Goal: Task Accomplishment & Management: Use online tool/utility

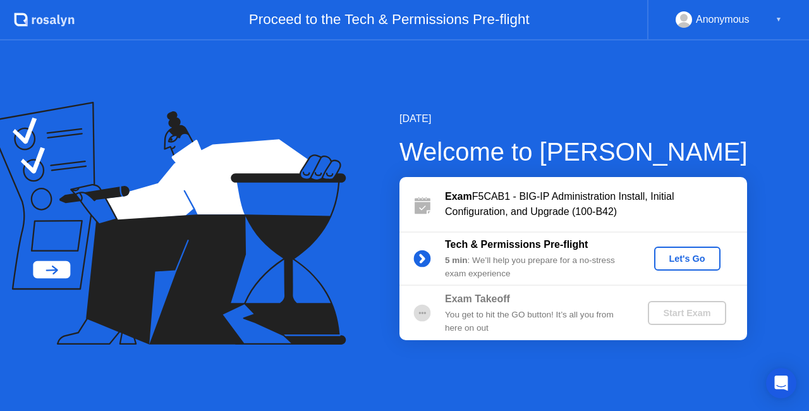
click at [697, 262] on div "Let's Go" at bounding box center [687, 259] width 56 height 10
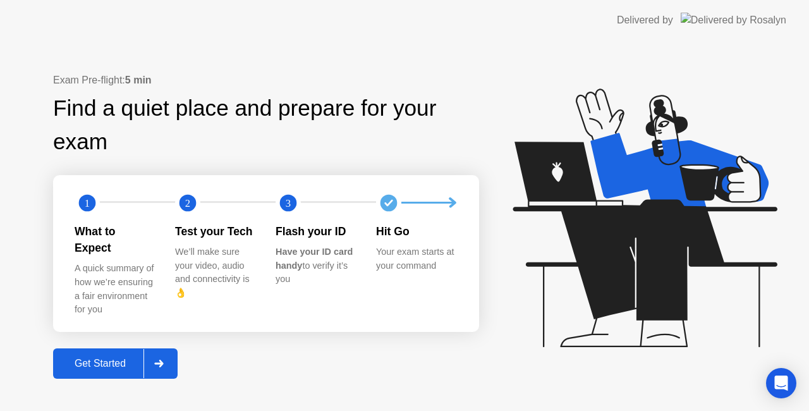
click at [97, 358] on div "Get Started" at bounding box center [100, 363] width 87 height 11
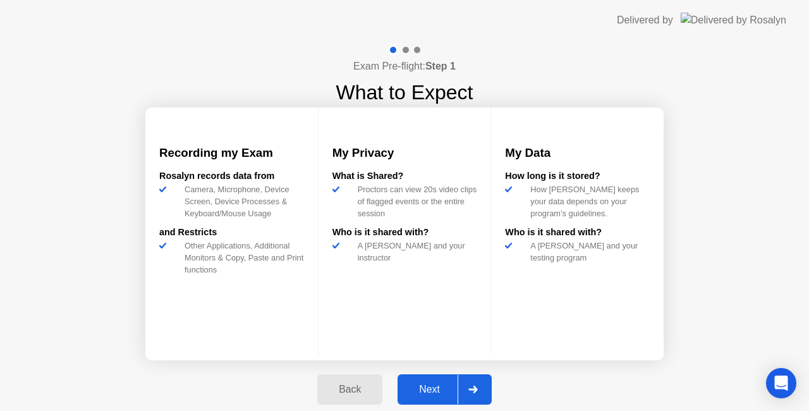
click at [435, 381] on button "Next" at bounding box center [445, 389] width 94 height 30
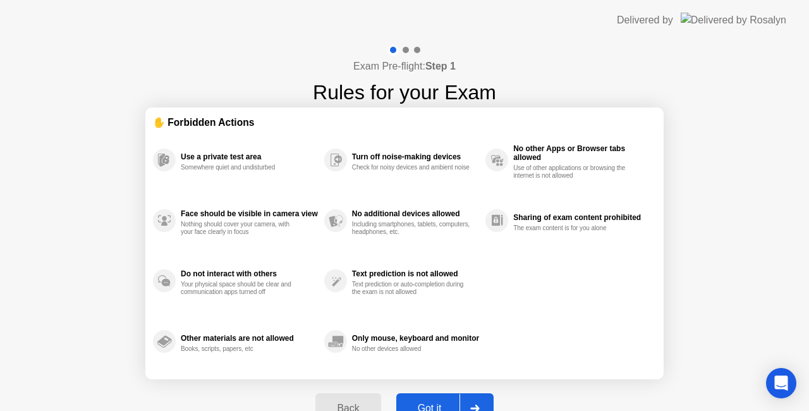
click at [440, 399] on button "Got it" at bounding box center [444, 408] width 97 height 30
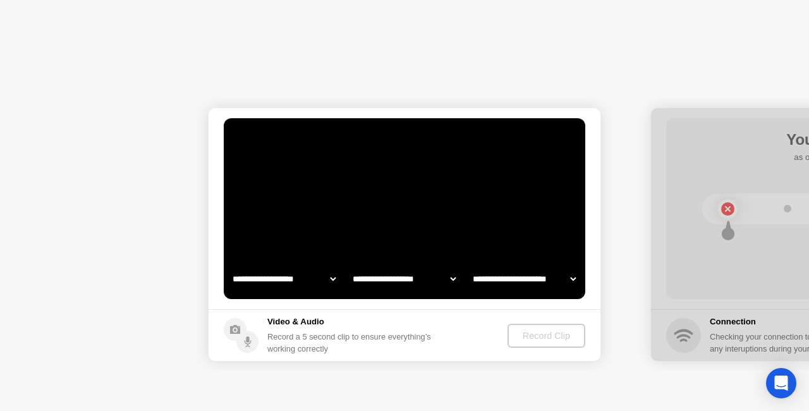
select select "**********"
select select "*******"
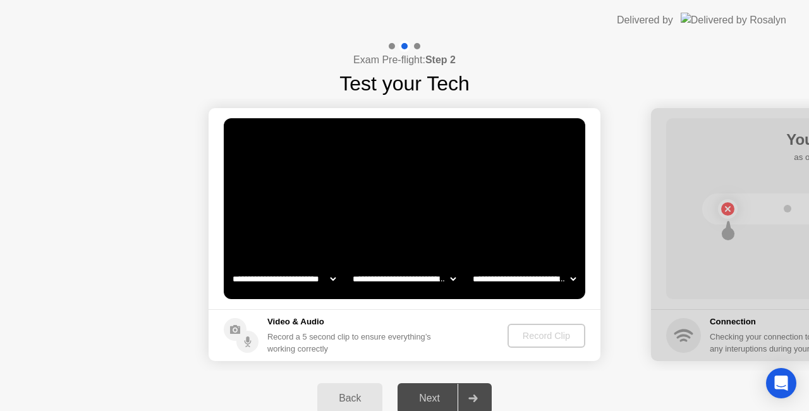
click at [413, 276] on select "**********" at bounding box center [404, 278] width 108 height 25
select select "**********"
click at [350, 266] on select "**********" at bounding box center [404, 278] width 108 height 25
click at [510, 281] on select "**********" at bounding box center [524, 278] width 108 height 25
select select "**********"
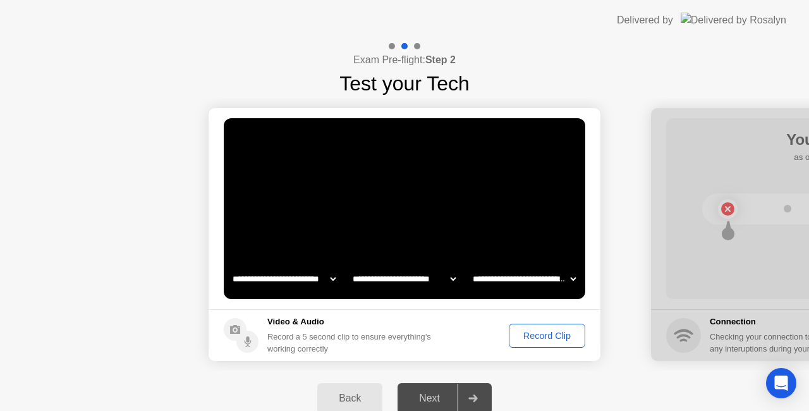
click at [470, 266] on select "**********" at bounding box center [524, 278] width 108 height 25
click at [533, 338] on div "Record Clip" at bounding box center [547, 336] width 68 height 10
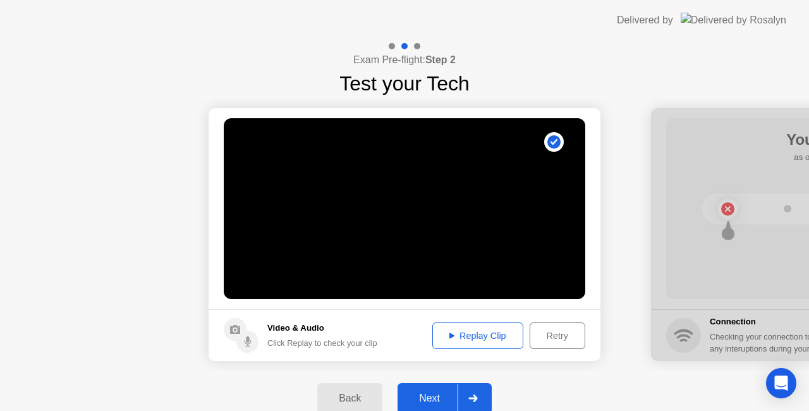
click at [467, 333] on div "Replay Clip" at bounding box center [478, 336] width 82 height 10
click at [434, 393] on div "Next" at bounding box center [429, 398] width 56 height 11
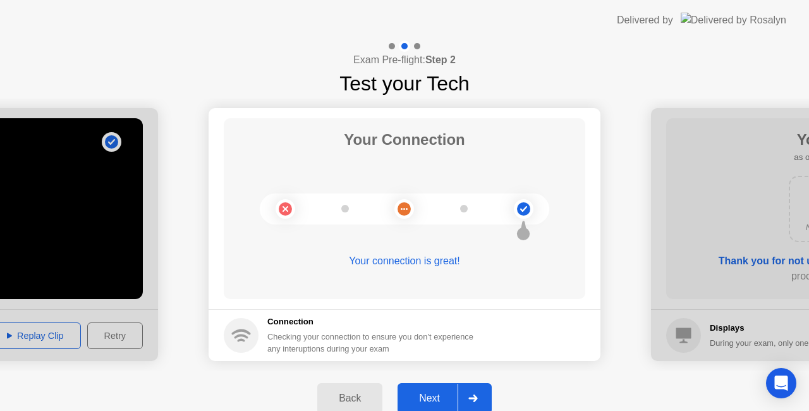
click at [434, 390] on button "Next" at bounding box center [445, 398] width 94 height 30
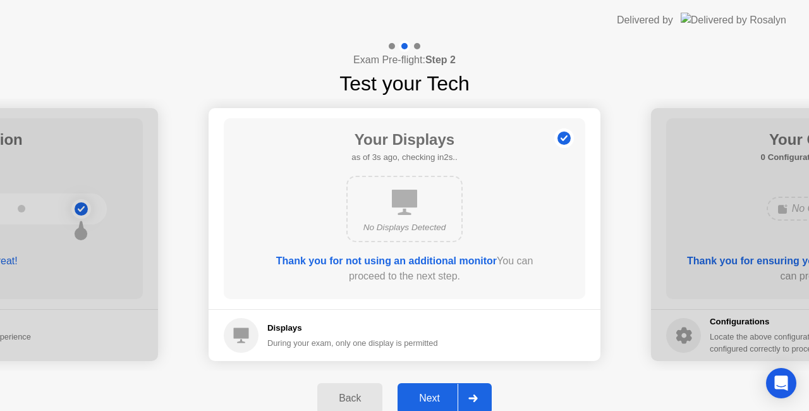
click at [425, 402] on div "Next" at bounding box center [429, 398] width 56 height 11
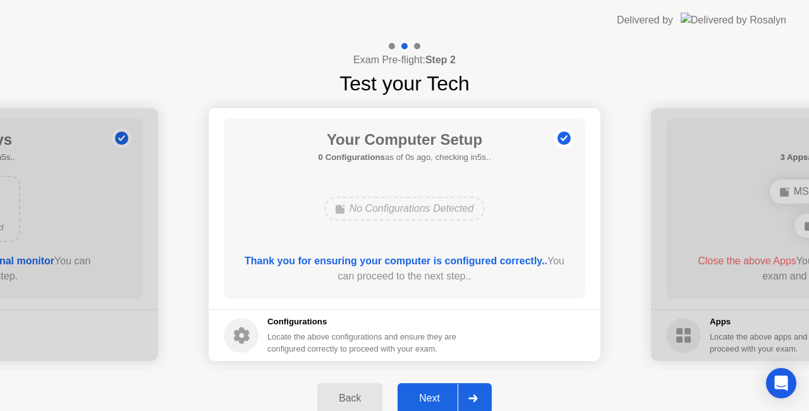
click at [434, 394] on div "Next" at bounding box center [429, 398] width 56 height 11
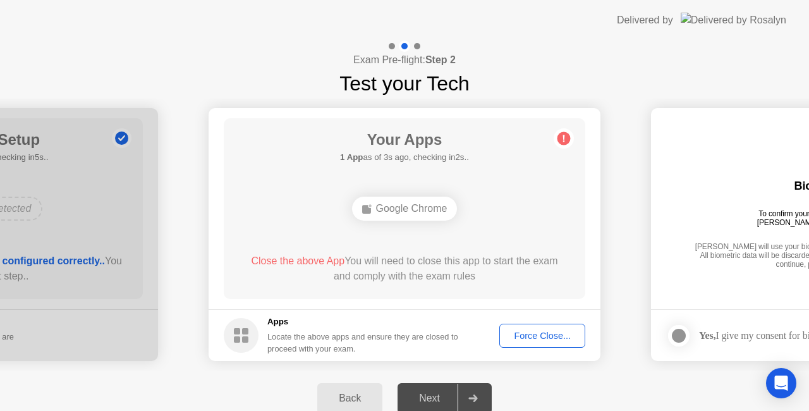
click at [623, 54] on div "Exam Pre-flight: Step 2 Test your Tech" at bounding box center [404, 69] width 809 height 58
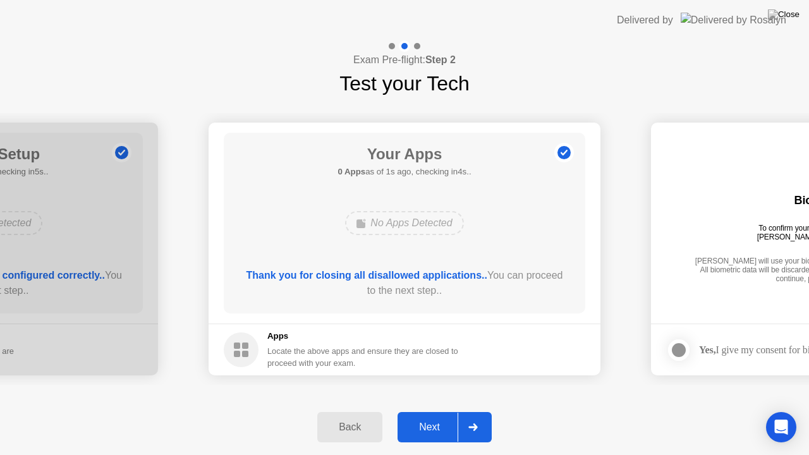
click at [446, 410] on div "Next" at bounding box center [429, 427] width 56 height 11
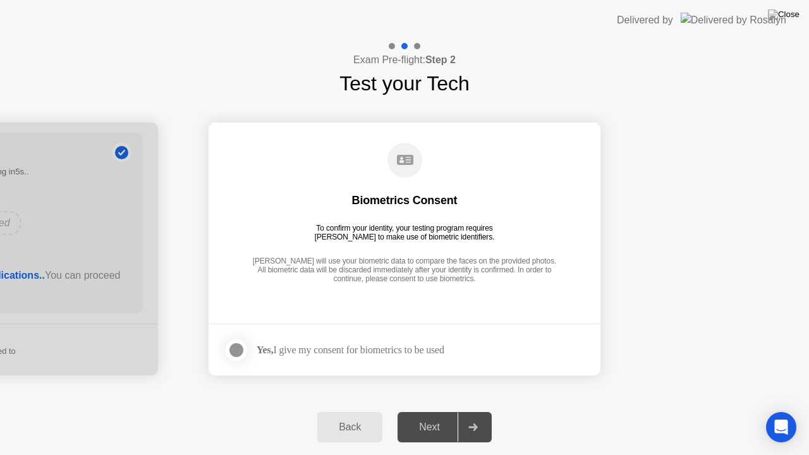
click at [244, 351] on div at bounding box center [236, 350] width 15 height 15
click at [420, 410] on div "Next" at bounding box center [429, 427] width 56 height 11
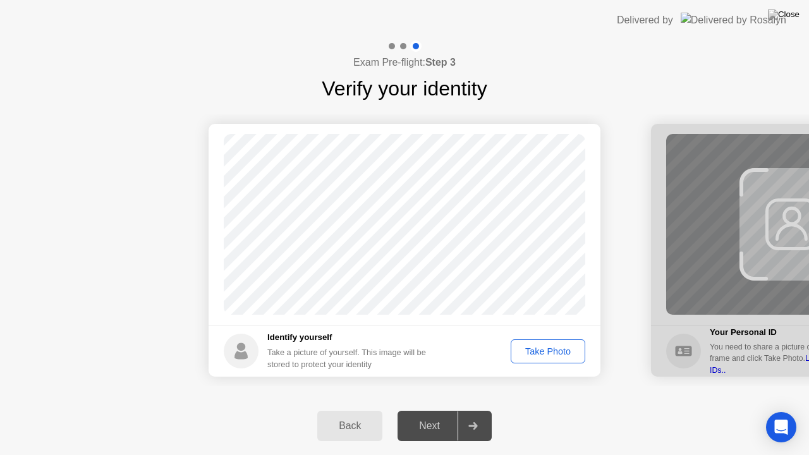
click at [547, 346] on div "Take Photo" at bounding box center [548, 351] width 66 height 10
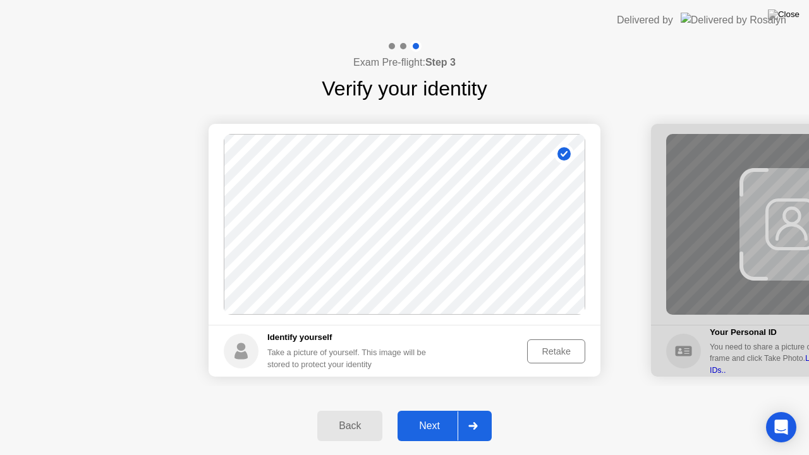
click at [435, 410] on div "Next" at bounding box center [429, 425] width 56 height 11
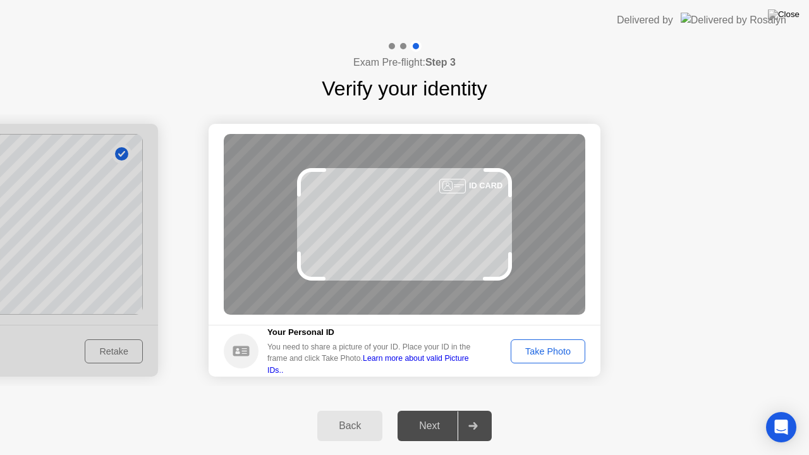
click at [387, 364] on link "Learn more about valid Picture IDs.." at bounding box center [368, 364] width 202 height 20
click at [533, 355] on div "Take Photo" at bounding box center [548, 351] width 66 height 10
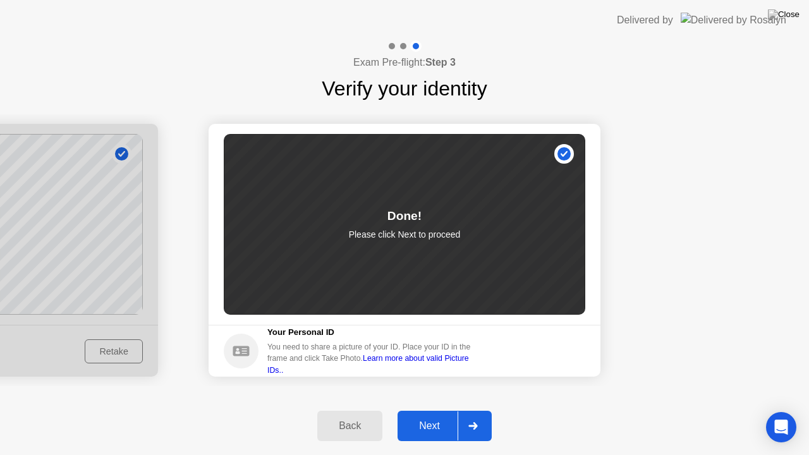
click at [413, 410] on div "Next" at bounding box center [429, 425] width 56 height 11
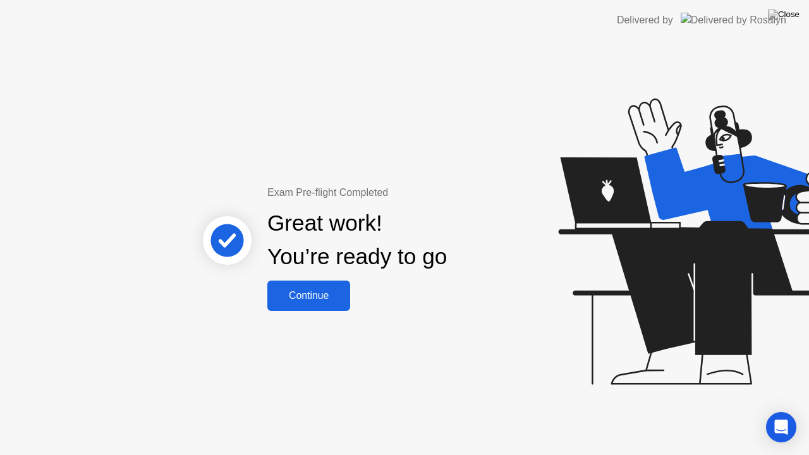
click at [304, 299] on div "Continue" at bounding box center [308, 295] width 75 height 11
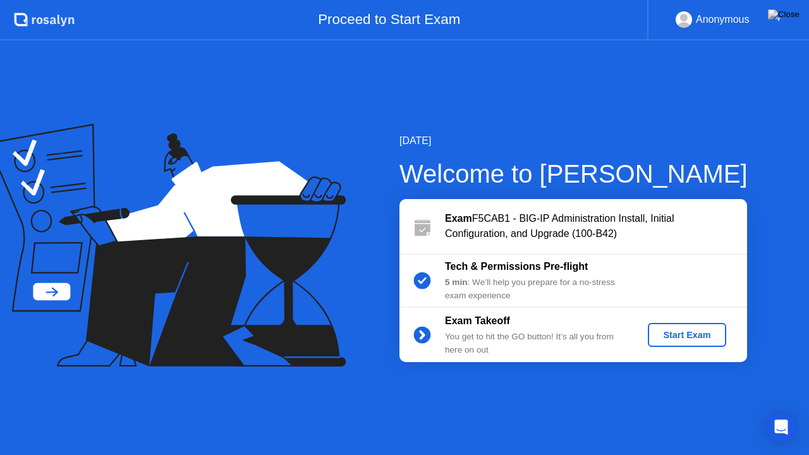
click at [670, 334] on div "Start Exam" at bounding box center [687, 335] width 68 height 10
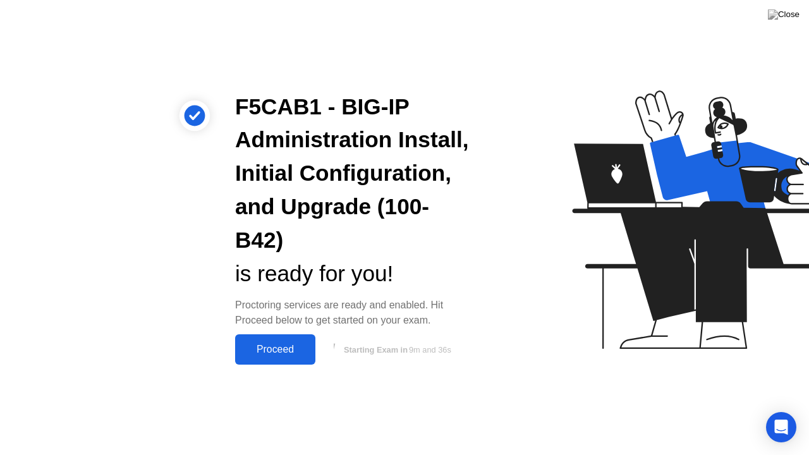
click at [350, 394] on div "F5CAB1 - BIG-IP Administration Install, Initial Configuration, and Upgrade (100…" at bounding box center [404, 227] width 809 height 455
click at [356, 352] on button "Starting Exam in 9m and 27s" at bounding box center [396, 350] width 149 height 24
click at [283, 351] on div "Proceed" at bounding box center [275, 349] width 73 height 11
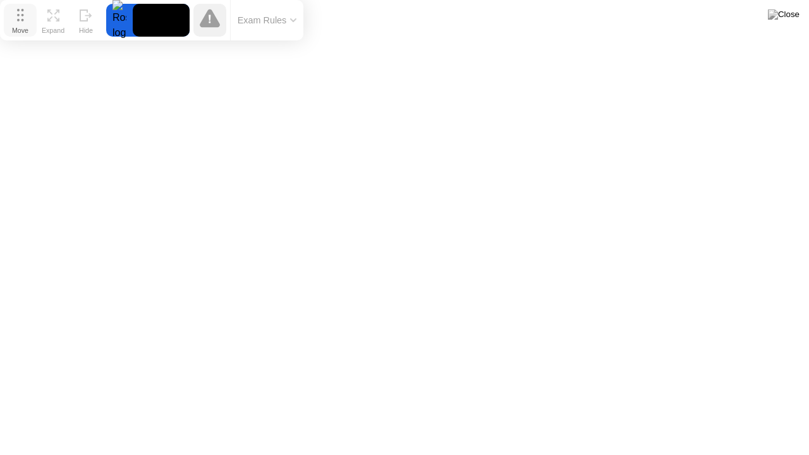
drag, startPoint x: 276, startPoint y: 429, endPoint x: 15, endPoint y: 13, distance: 491.1
click at [15, 13] on button "Move" at bounding box center [20, 20] width 33 height 33
click at [288, 21] on button "Exam Rules" at bounding box center [267, 20] width 67 height 11
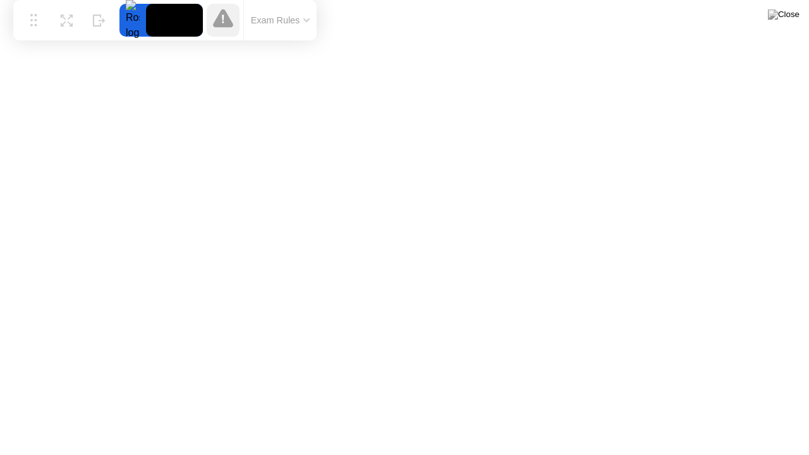
drag, startPoint x: 15, startPoint y: 14, endPoint x: 28, endPoint y: 0, distance: 19.2
click at [28, 0] on div "Move Expand Hide Exam Rules" at bounding box center [164, 20] width 303 height 40
click at [219, 23] on icon at bounding box center [223, 18] width 20 height 18
click at [299, 23] on button "Exam Rules" at bounding box center [280, 20] width 67 height 11
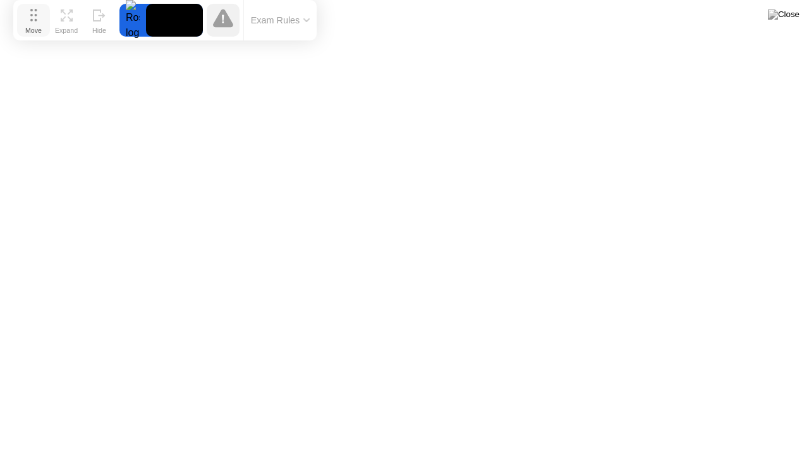
click at [29, 27] on div "Move" at bounding box center [33, 31] width 16 height 8
click at [37, 30] on div "Move" at bounding box center [33, 31] width 16 height 8
click at [68, 27] on div "Expand" at bounding box center [66, 31] width 23 height 8
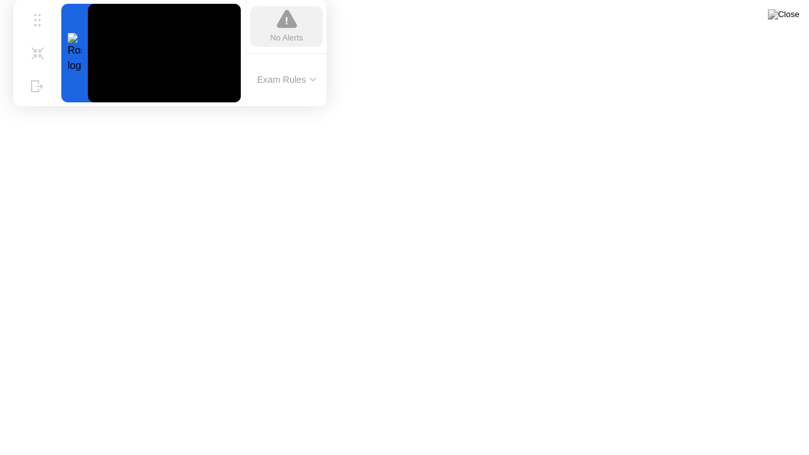
click at [276, 87] on div "Exam Rules" at bounding box center [286, 80] width 81 height 54
click at [302, 81] on button "Exam Rules" at bounding box center [287, 79] width 67 height 11
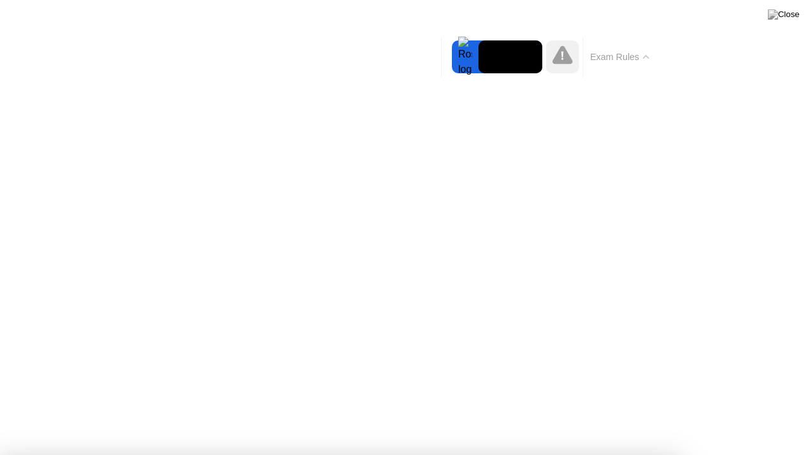
drag, startPoint x: 463, startPoint y: 148, endPoint x: 461, endPoint y: 229, distance: 81.6
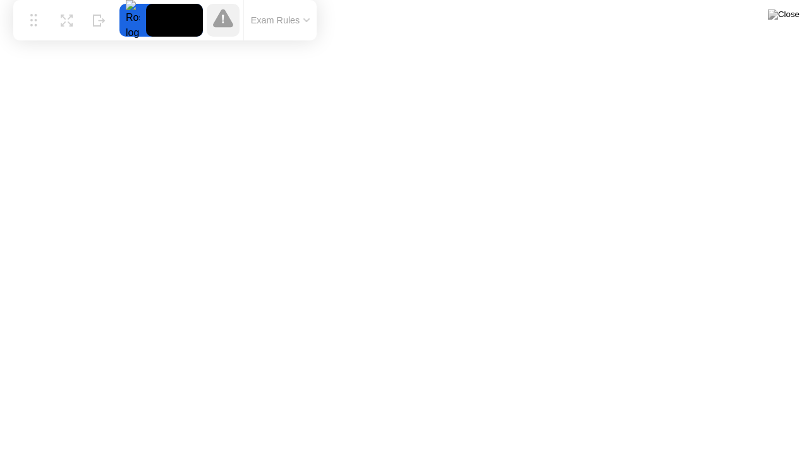
click at [290, 17] on button "Exam Rules" at bounding box center [280, 20] width 67 height 11
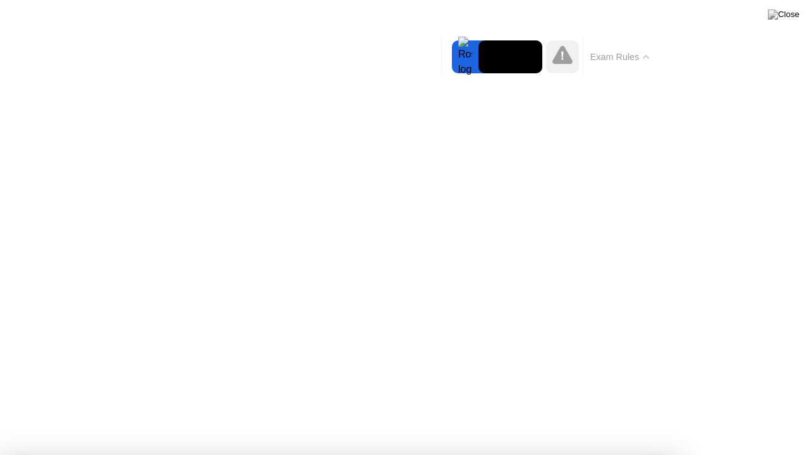
drag, startPoint x: 107, startPoint y: 81, endPoint x: 126, endPoint y: 126, distance: 48.7
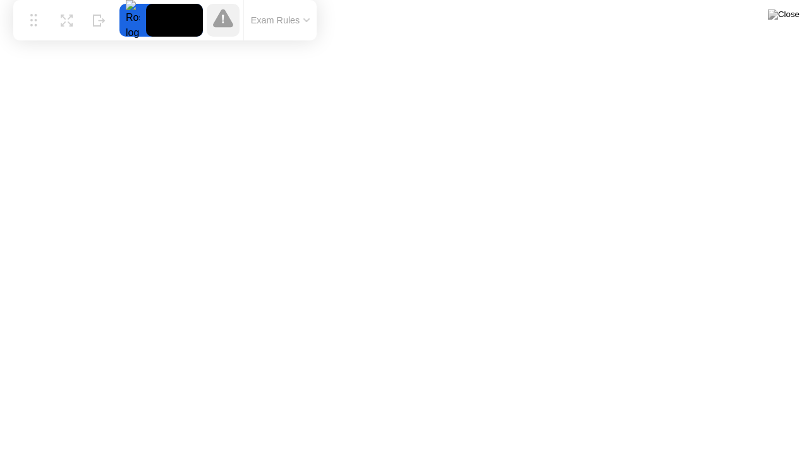
click at [131, 24] on div at bounding box center [132, 20] width 27 height 33
click at [171, 23] on video at bounding box center [174, 20] width 57 height 33
click at [272, 18] on button "Exam Rules" at bounding box center [280, 20] width 67 height 11
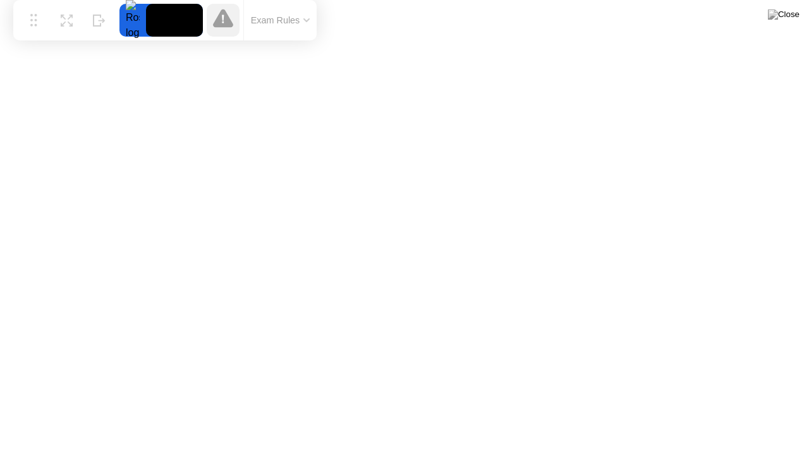
click at [276, 28] on div "Exam Rules" at bounding box center [279, 20] width 73 height 40
click at [271, 18] on button "Exam Rules" at bounding box center [280, 20] width 67 height 11
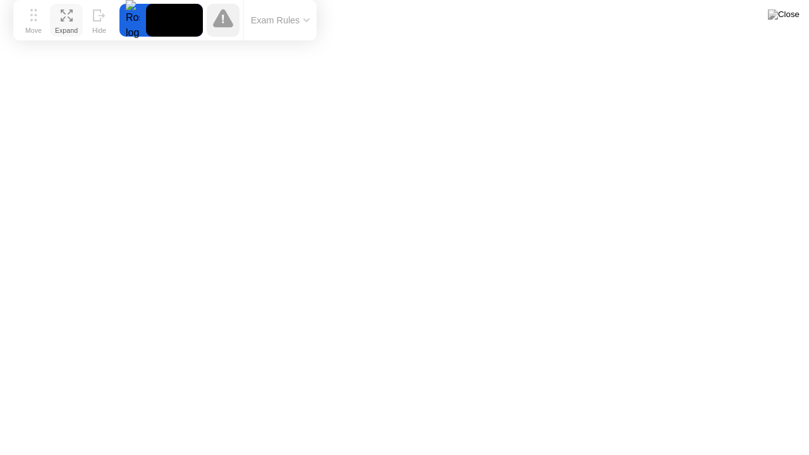
click at [62, 27] on div "Expand" at bounding box center [66, 31] width 23 height 8
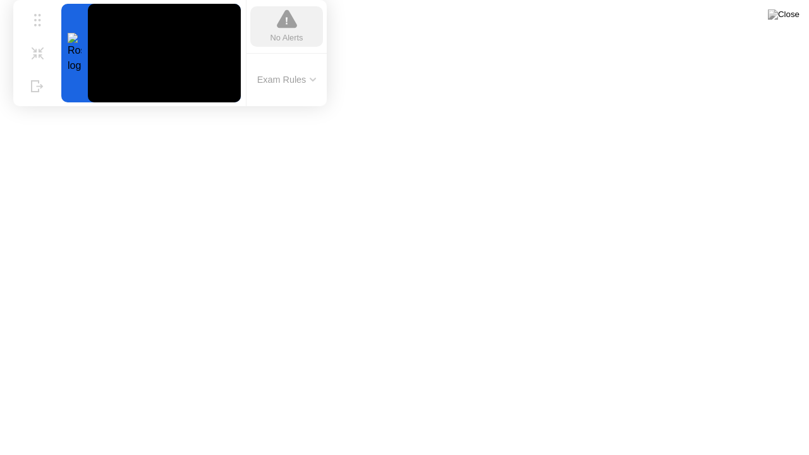
click at [302, 27] on div "No Alerts" at bounding box center [286, 26] width 73 height 40
click at [302, 77] on button "Exam Rules" at bounding box center [287, 79] width 67 height 11
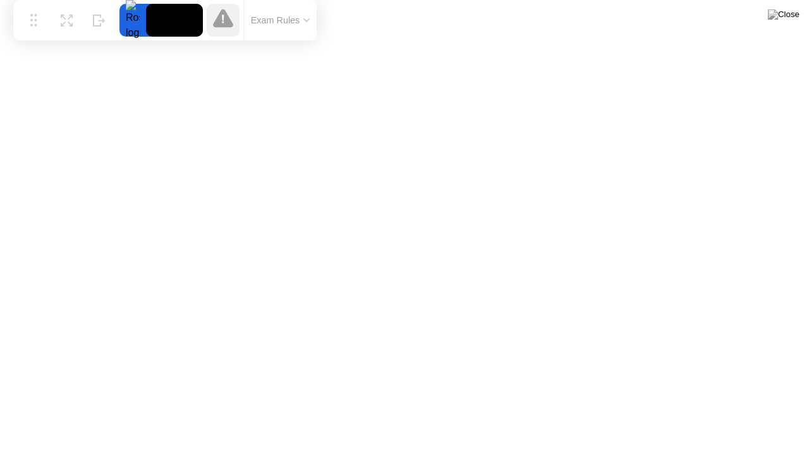
click at [300, 23] on button "Exam Rules" at bounding box center [280, 20] width 67 height 11
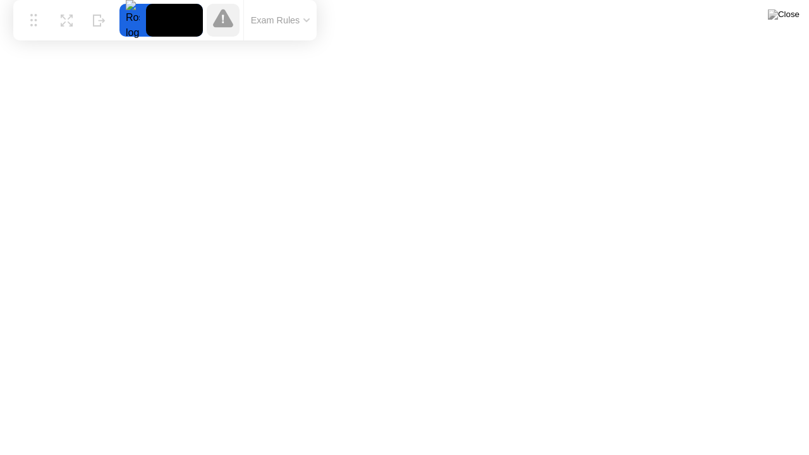
click at [301, 23] on button "Exam Rules" at bounding box center [280, 20] width 67 height 11
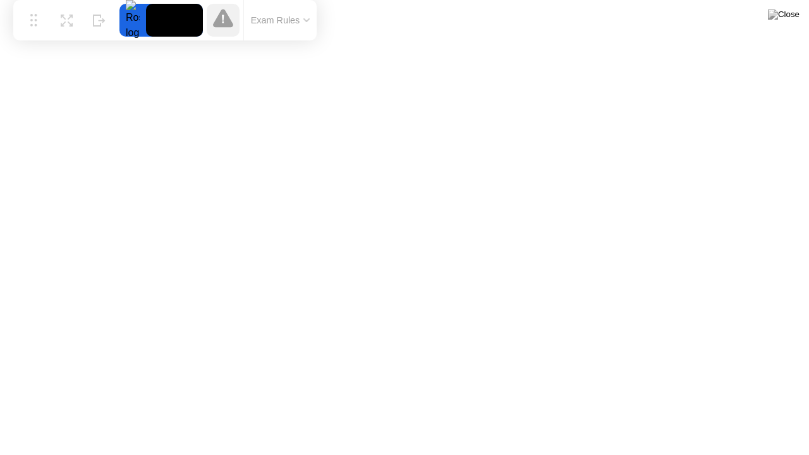
click at [303, 26] on button "Exam Rules" at bounding box center [280, 20] width 67 height 11
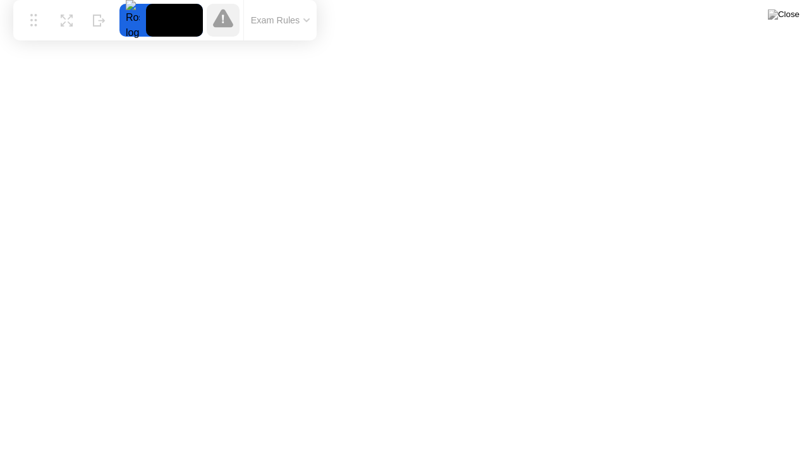
click at [304, 25] on button "Exam Rules" at bounding box center [280, 20] width 67 height 11
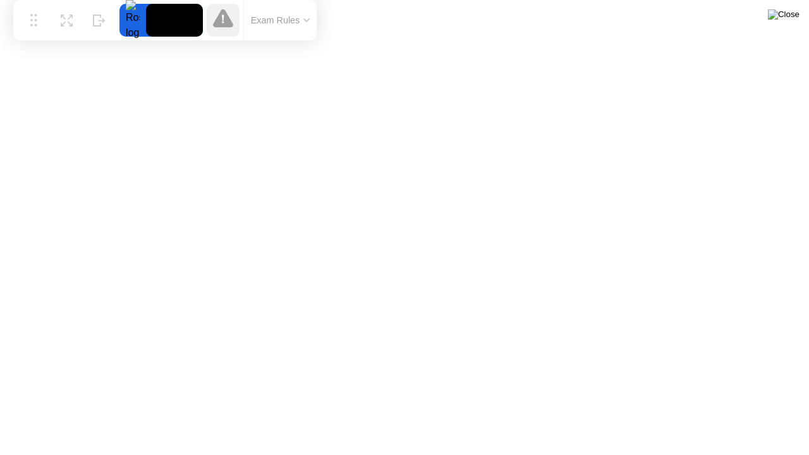
click at [789, 17] on img at bounding box center [784, 14] width 32 height 10
click at [310, 20] on icon at bounding box center [306, 20] width 6 height 4
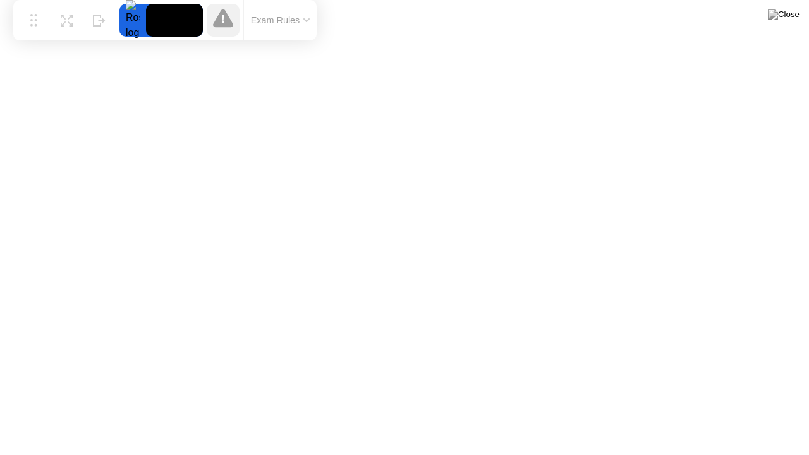
click at [228, 22] on icon at bounding box center [223, 18] width 20 height 18
click at [57, 29] on div "Expand" at bounding box center [66, 31] width 23 height 8
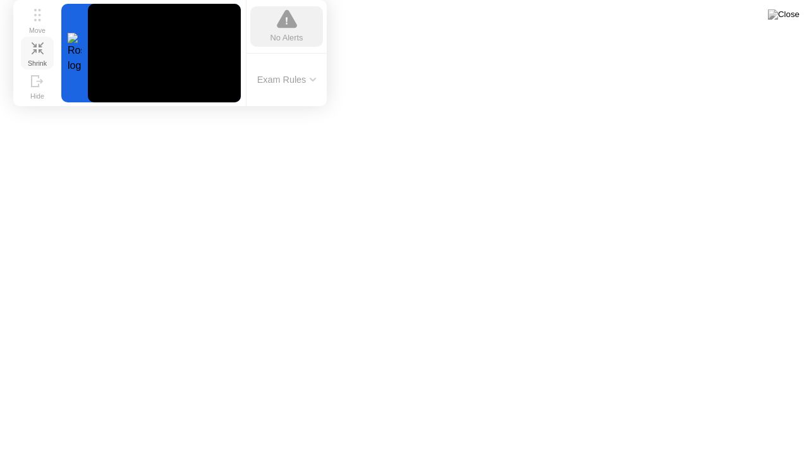
click at [44, 51] on button "Shrink" at bounding box center [37, 53] width 33 height 33
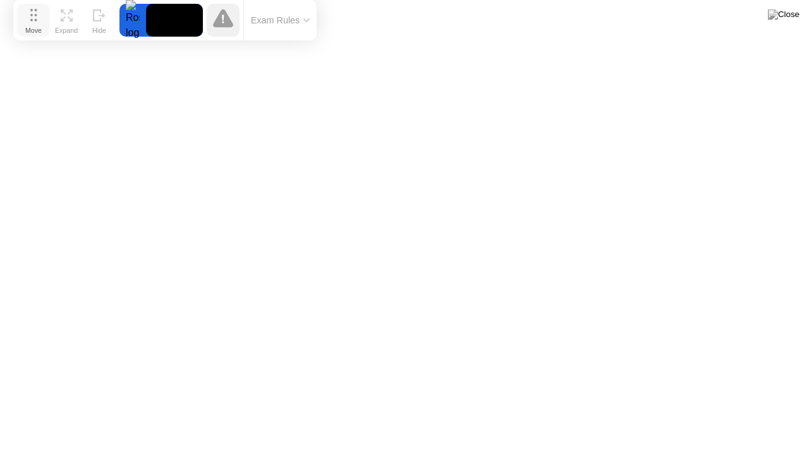
click at [38, 19] on button "Move" at bounding box center [33, 20] width 33 height 33
click at [293, 20] on button "Exam Rules" at bounding box center [280, 20] width 67 height 11
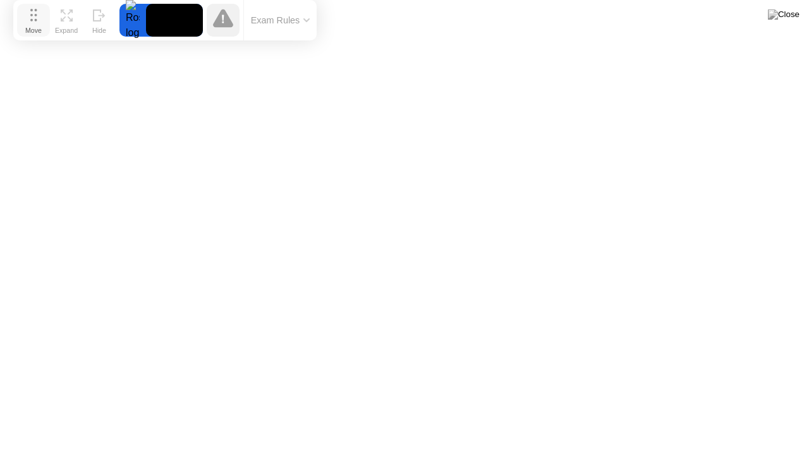
click at [32, 19] on circle at bounding box center [31, 20] width 3 height 3
click at [306, 28] on div "Exam Rules" at bounding box center [279, 20] width 73 height 40
click at [303, 19] on icon at bounding box center [306, 20] width 6 height 4
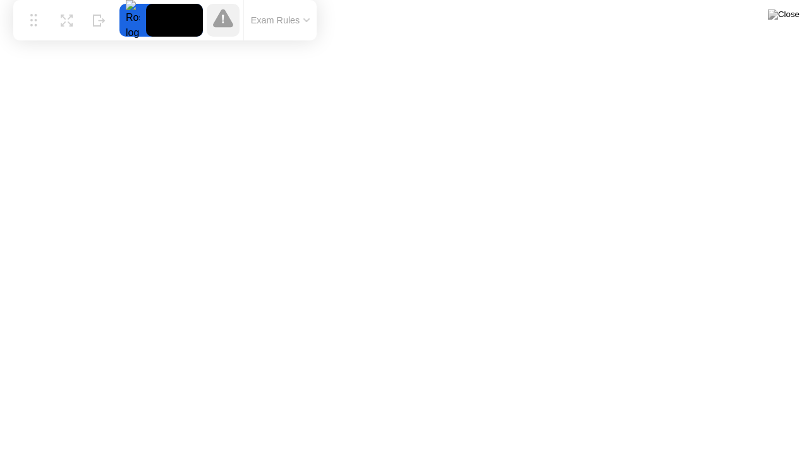
click at [307, 15] on button "Exam Rules" at bounding box center [280, 20] width 67 height 11
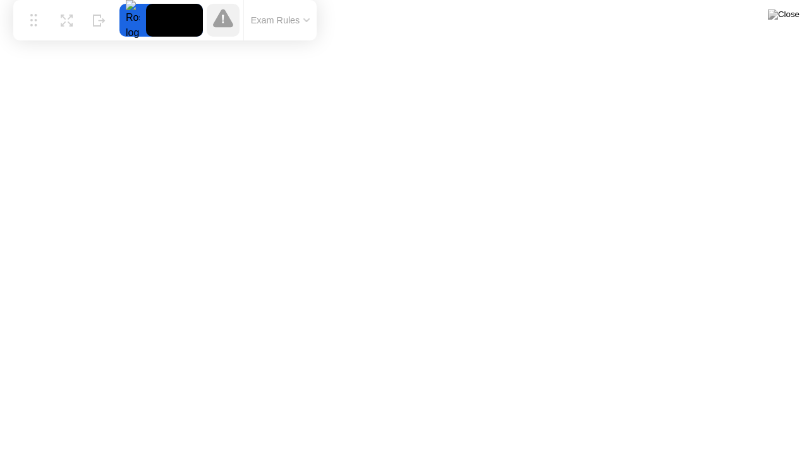
click at [309, 15] on button "Exam Rules" at bounding box center [280, 20] width 67 height 11
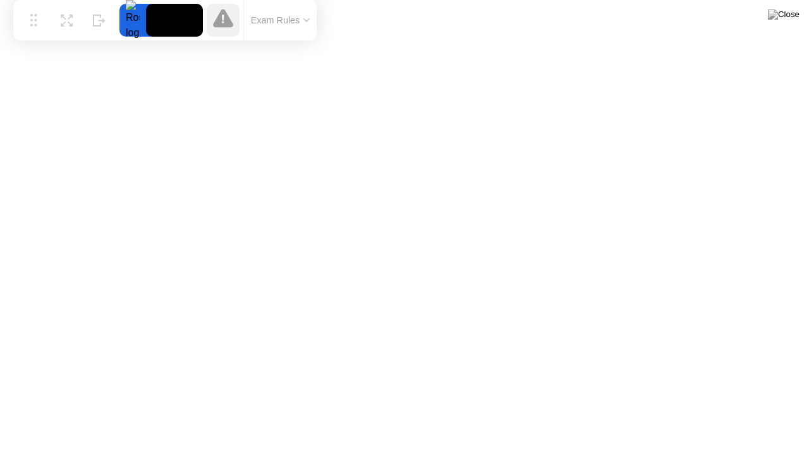
click at [312, 25] on button "Exam Rules" at bounding box center [280, 20] width 67 height 11
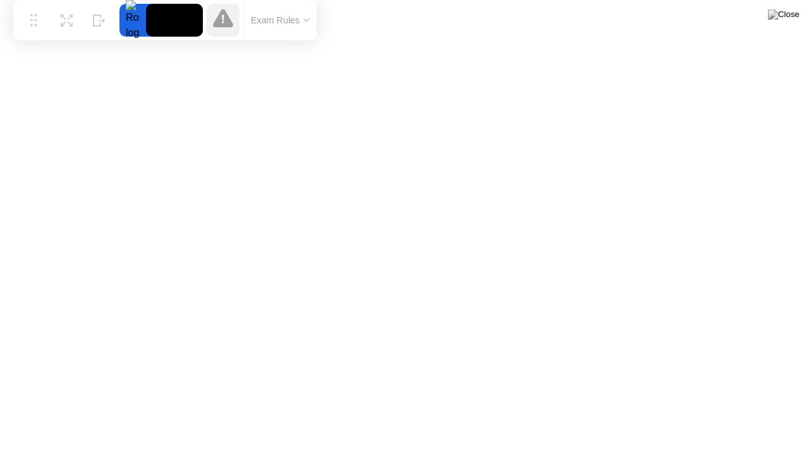
click at [284, 25] on button "Exam Rules" at bounding box center [280, 20] width 67 height 11
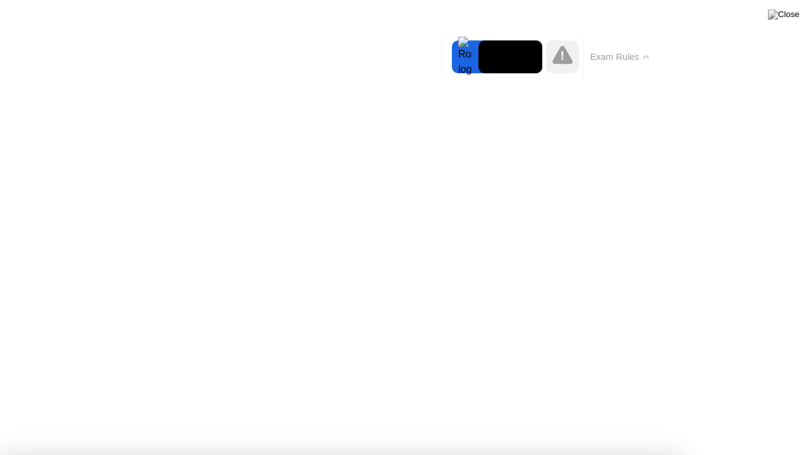
drag, startPoint x: 86, startPoint y: 150, endPoint x: 96, endPoint y: 205, distance: 55.3
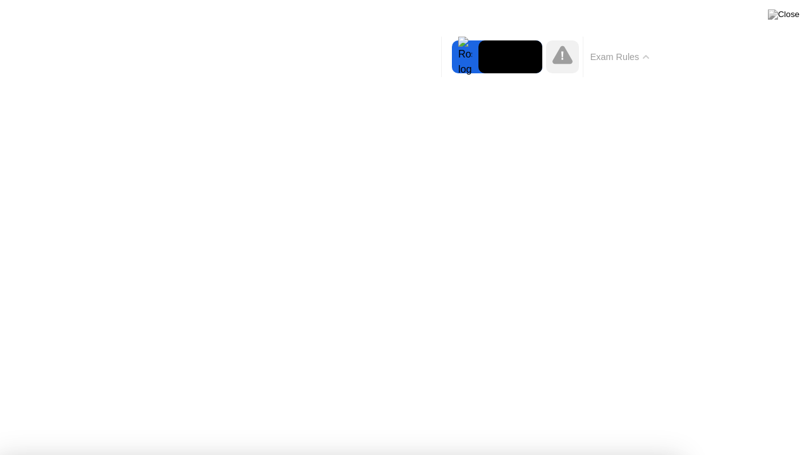
drag, startPoint x: 436, startPoint y: 147, endPoint x: 420, endPoint y: 219, distance: 73.9
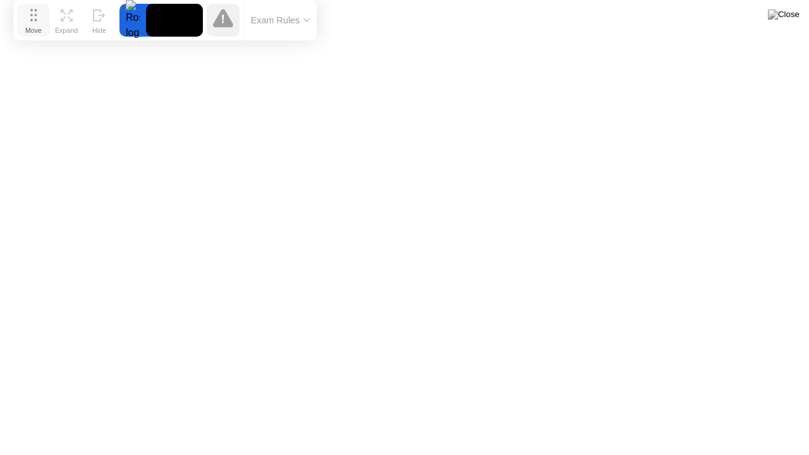
click at [35, 19] on circle at bounding box center [35, 20] width 3 height 3
click at [59, 19] on button "Expand" at bounding box center [66, 20] width 33 height 33
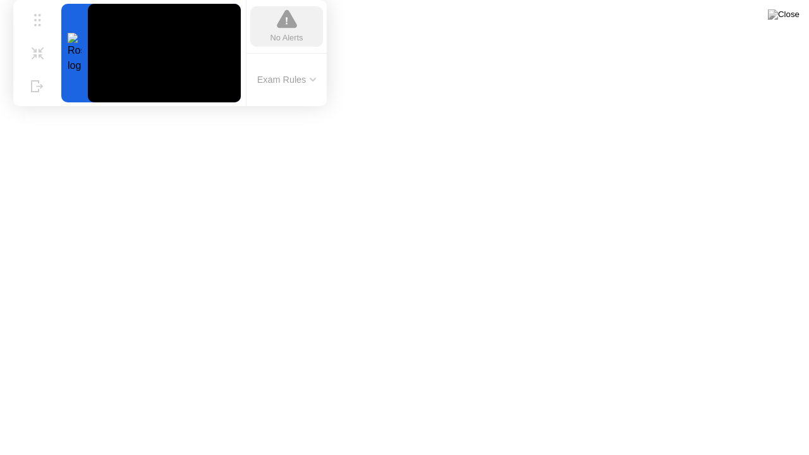
click at [291, 25] on icon at bounding box center [287, 19] width 20 height 18
click at [305, 83] on button "Exam Rules" at bounding box center [287, 79] width 67 height 11
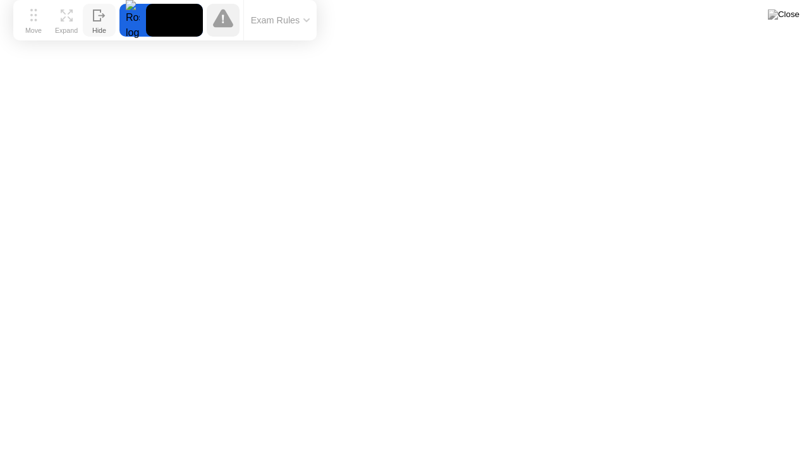
click at [94, 20] on icon at bounding box center [97, 15] width 7 height 11
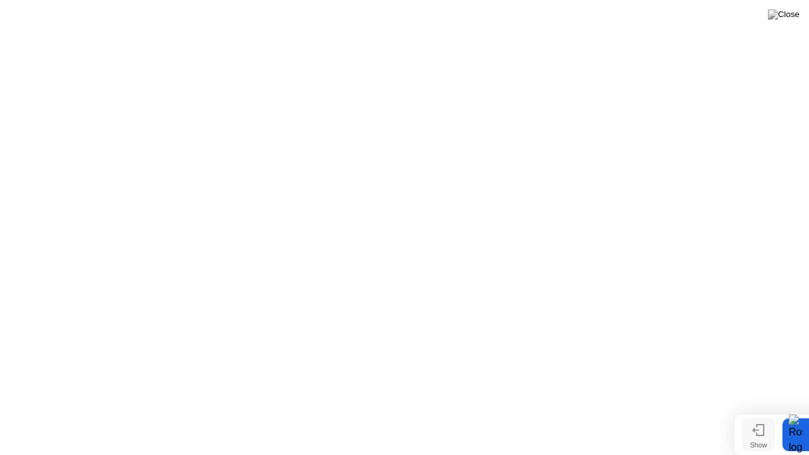
click at [757, 410] on div "Show" at bounding box center [758, 445] width 17 height 8
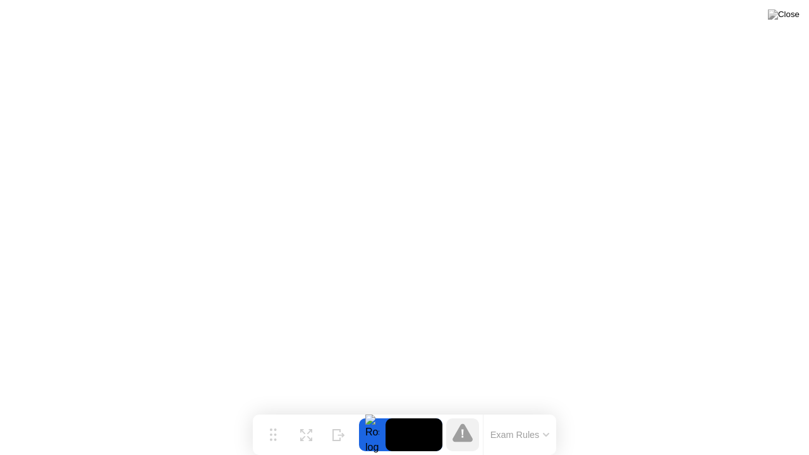
click at [470, 410] on icon at bounding box center [463, 433] width 20 height 20
click at [513, 410] on button "Exam Rules" at bounding box center [520, 434] width 67 height 11
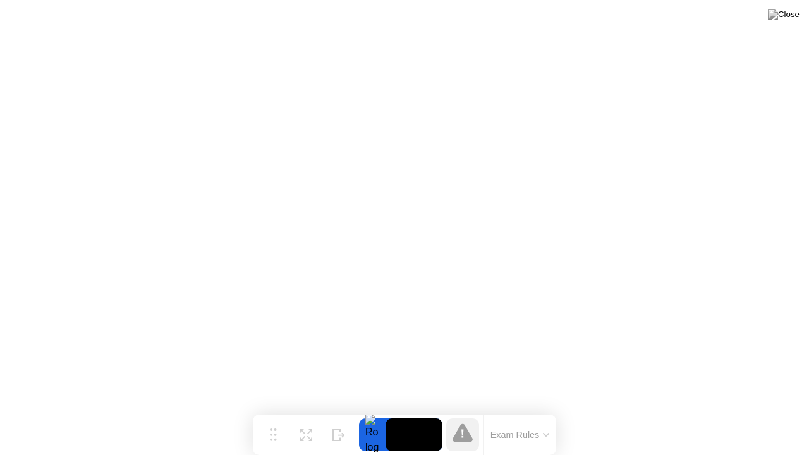
click at [538, 410] on button "Exam Rules" at bounding box center [520, 434] width 67 height 11
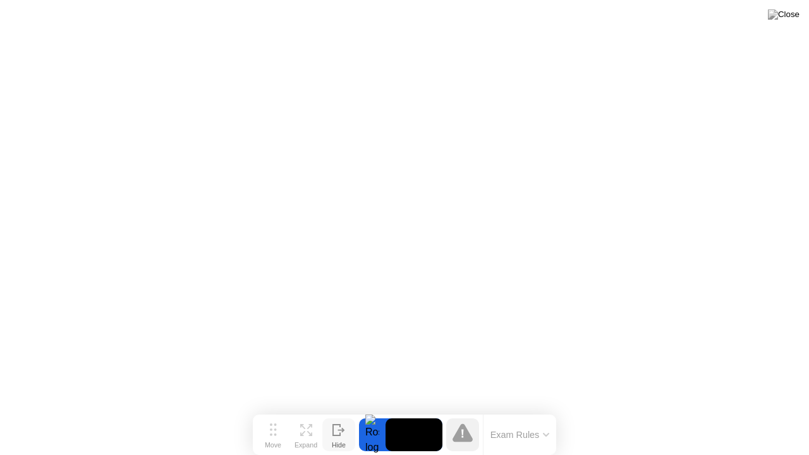
click at [337, 410] on div "Hide" at bounding box center [339, 445] width 14 height 8
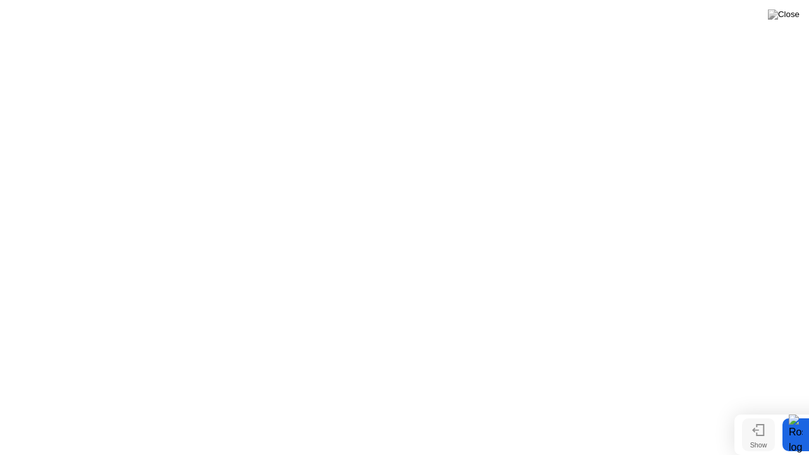
click at [754, 410] on icon at bounding box center [758, 430] width 13 height 12
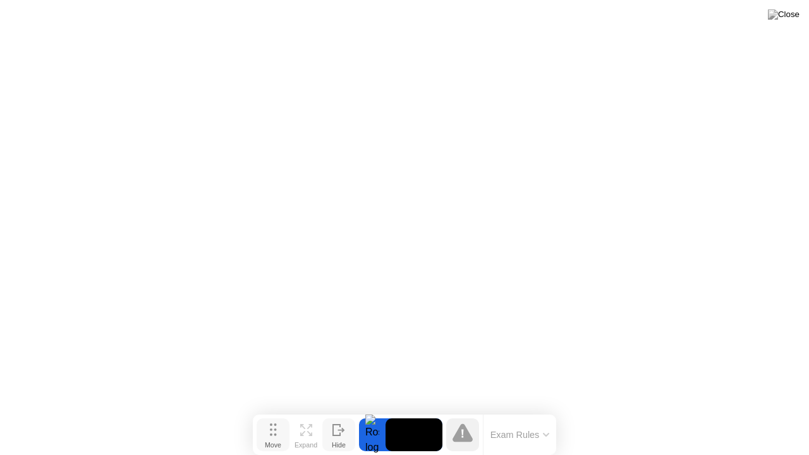
click at [268, 410] on div "Move" at bounding box center [273, 445] width 16 height 8
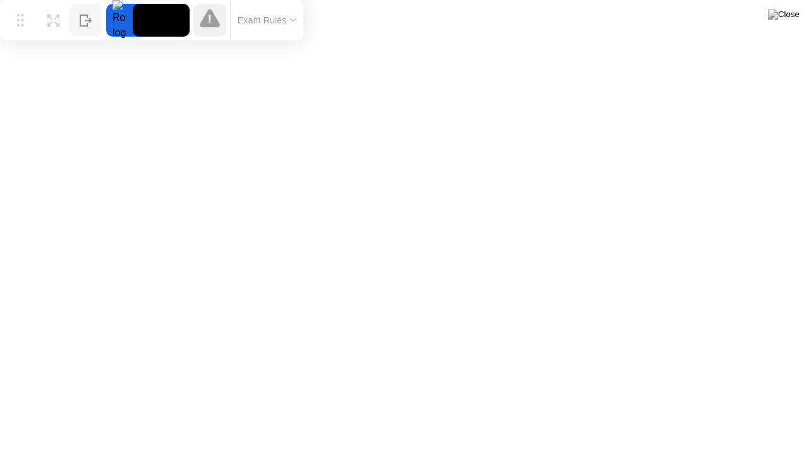
drag, startPoint x: 268, startPoint y: 439, endPoint x: 1, endPoint y: 4, distance: 510.8
click at [1, 4] on div "Move Expand Hide Exam Rules" at bounding box center [151, 20] width 303 height 40
click at [76, 21] on button "Hide" at bounding box center [86, 20] width 33 height 33
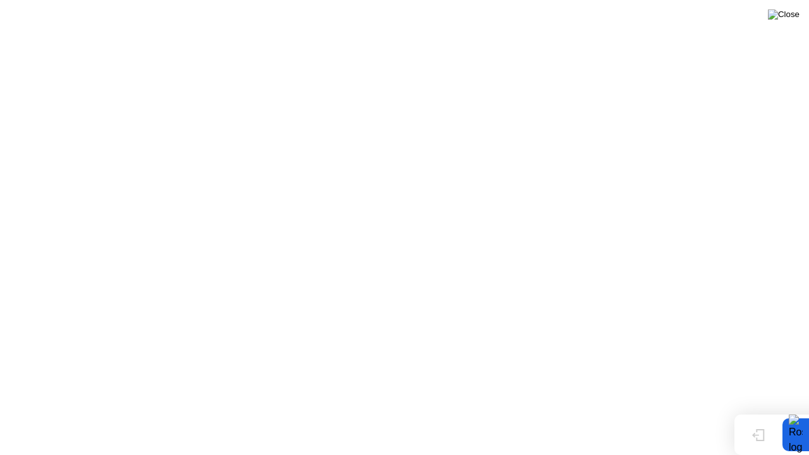
click at [795, 13] on img at bounding box center [784, 14] width 32 height 10
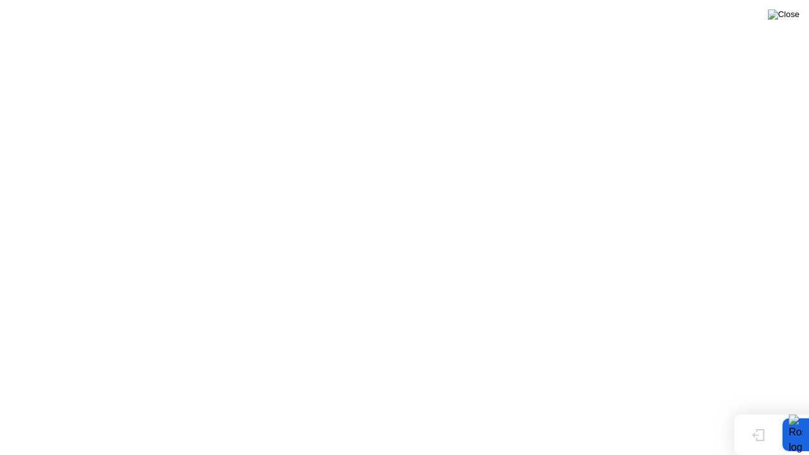
click at [791, 18] on img at bounding box center [784, 14] width 32 height 10
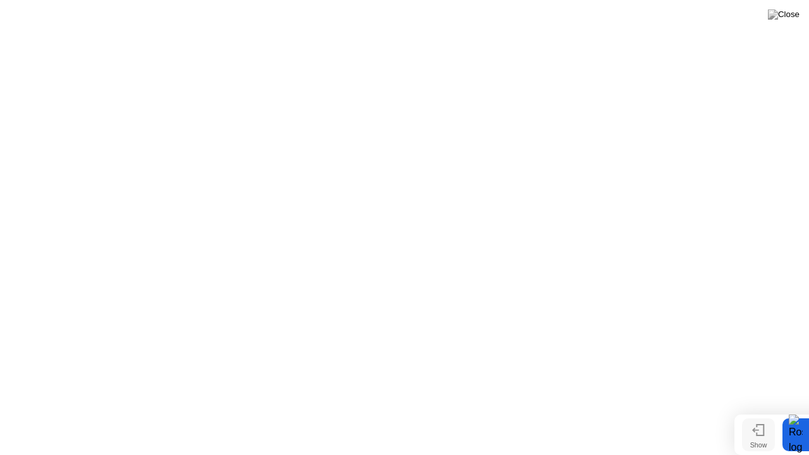
click at [764, 410] on div "Show" at bounding box center [758, 445] width 17 height 8
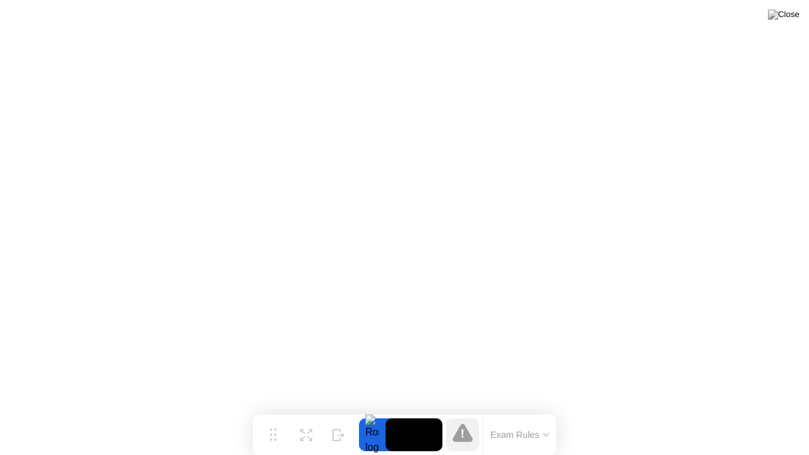
click at [534, 410] on button "Exam Rules" at bounding box center [520, 434] width 67 height 11
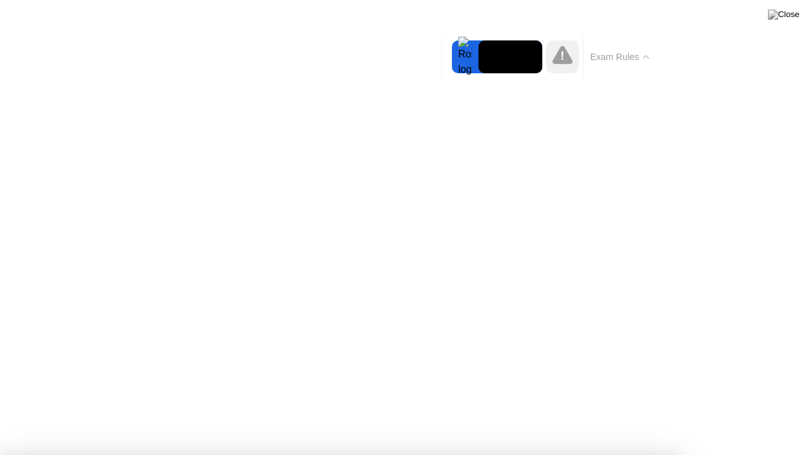
drag, startPoint x: 369, startPoint y: 48, endPoint x: 486, endPoint y: 167, distance: 166.3
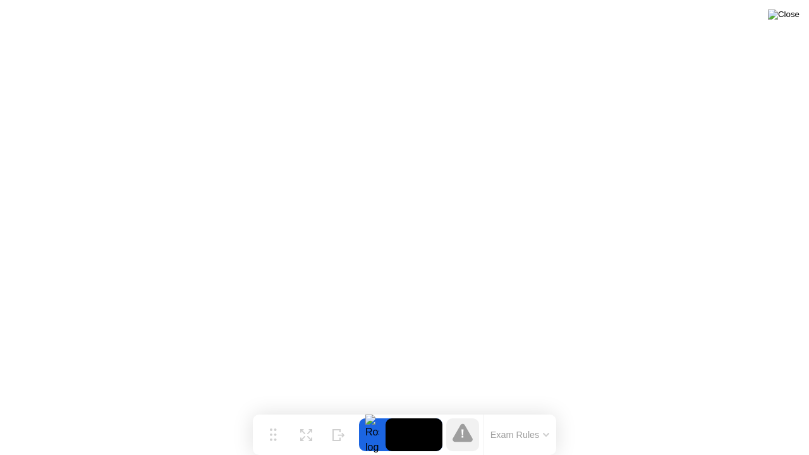
click at [791, 19] on img at bounding box center [784, 14] width 32 height 10
click at [399, 410] on video at bounding box center [414, 434] width 57 height 33
click at [376, 410] on div at bounding box center [372, 434] width 27 height 33
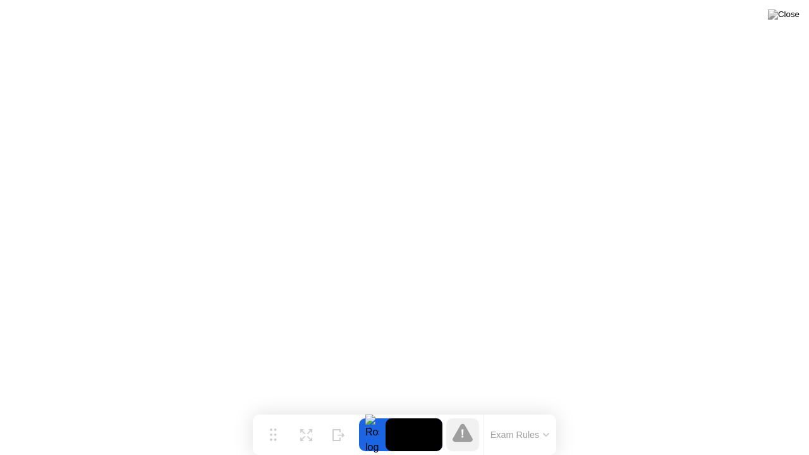
click at [376, 410] on div at bounding box center [372, 434] width 27 height 33
click at [433, 410] on video at bounding box center [414, 434] width 57 height 33
drag, startPoint x: 433, startPoint y: 429, endPoint x: 349, endPoint y: 434, distance: 84.3
click at [432, 410] on video at bounding box center [414, 434] width 57 height 33
click at [337, 410] on icon at bounding box center [336, 435] width 7 height 11
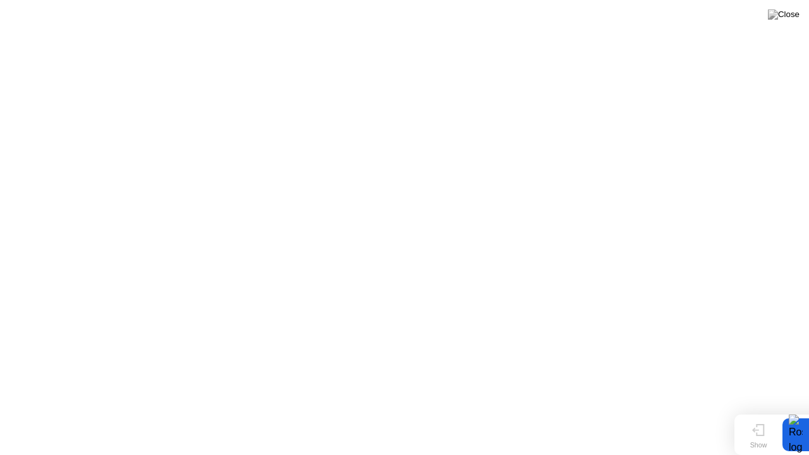
click at [748, 410] on button "Show" at bounding box center [758, 434] width 33 height 33
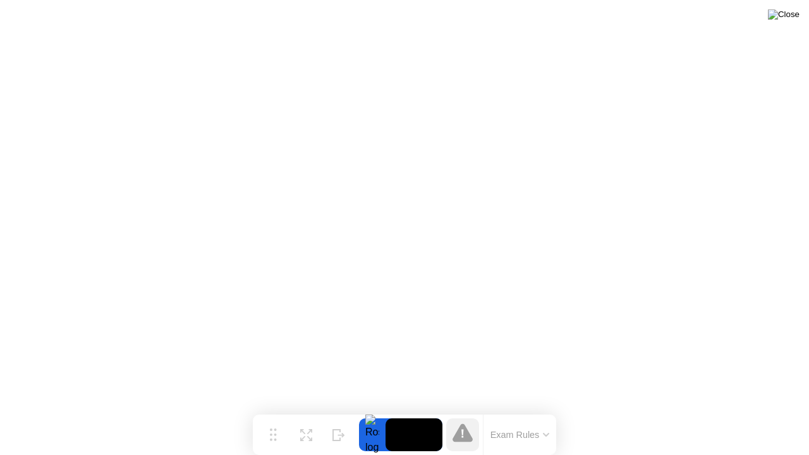
click at [798, 20] on img at bounding box center [784, 14] width 32 height 10
click at [276, 410] on icon at bounding box center [273, 430] width 7 height 13
click at [506, 410] on button "Exam Rules" at bounding box center [520, 434] width 67 height 11
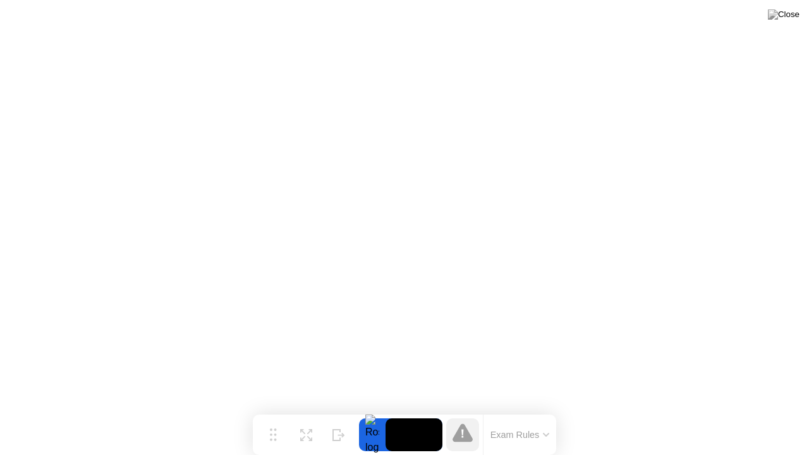
click at [503, 410] on button "Exam Rules" at bounding box center [520, 434] width 67 height 11
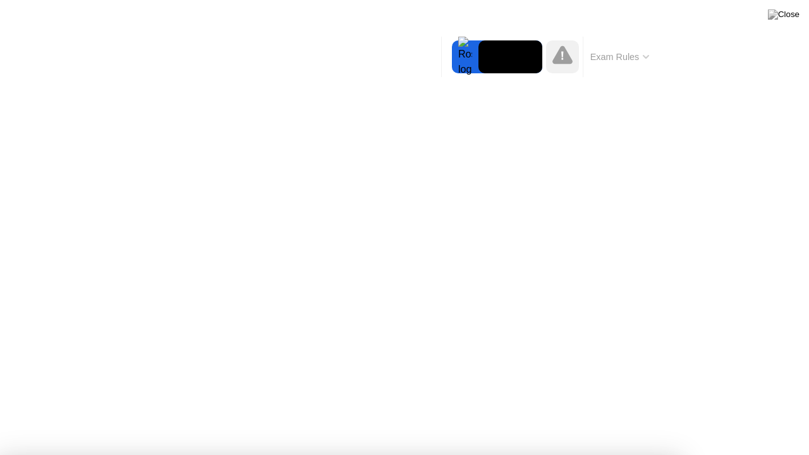
click at [797, 16] on img at bounding box center [784, 14] width 32 height 10
